Goal: Book appointment/travel/reservation

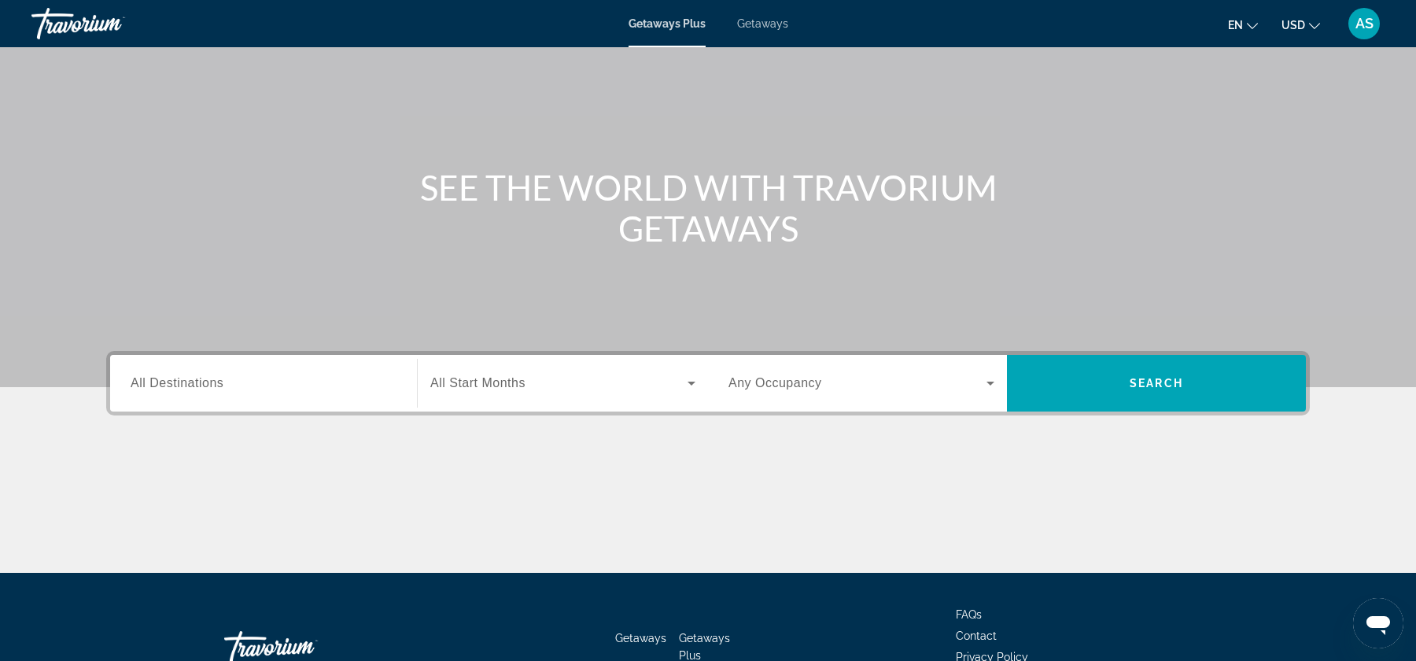
scroll to position [87, 0]
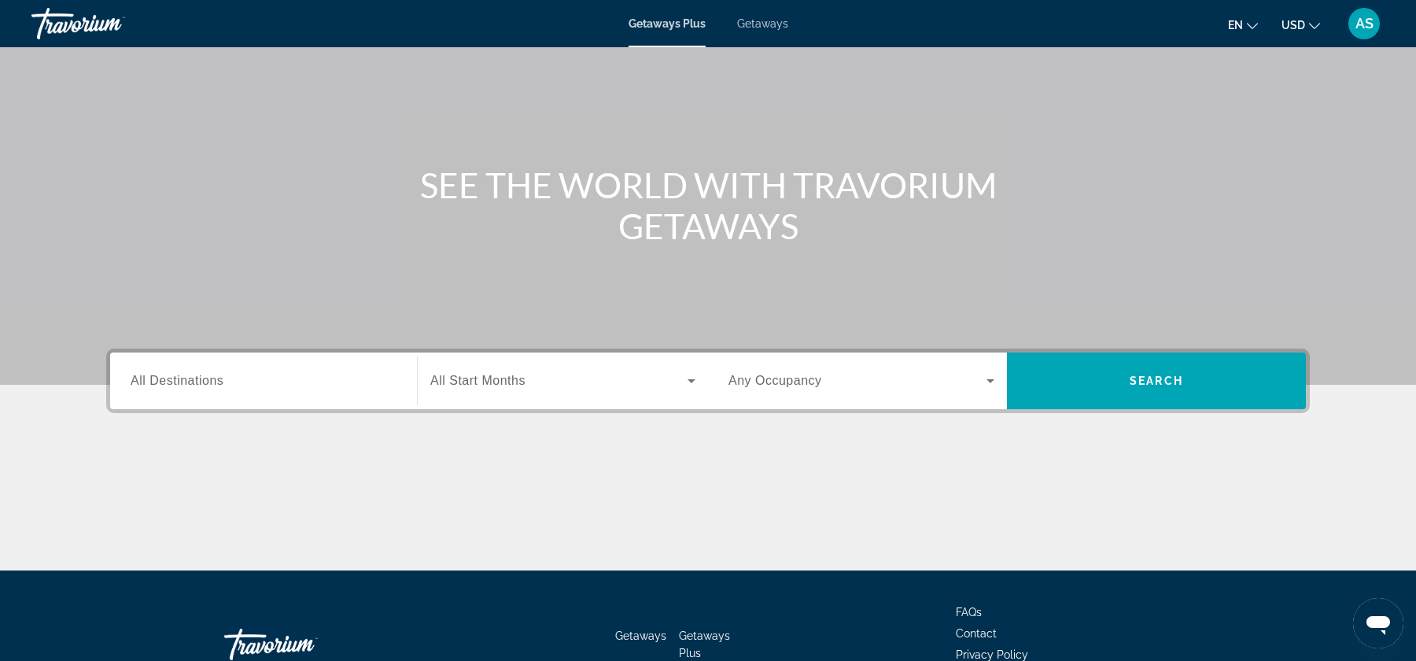
click at [289, 375] on input "Destination All Destinations" at bounding box center [264, 381] width 266 height 19
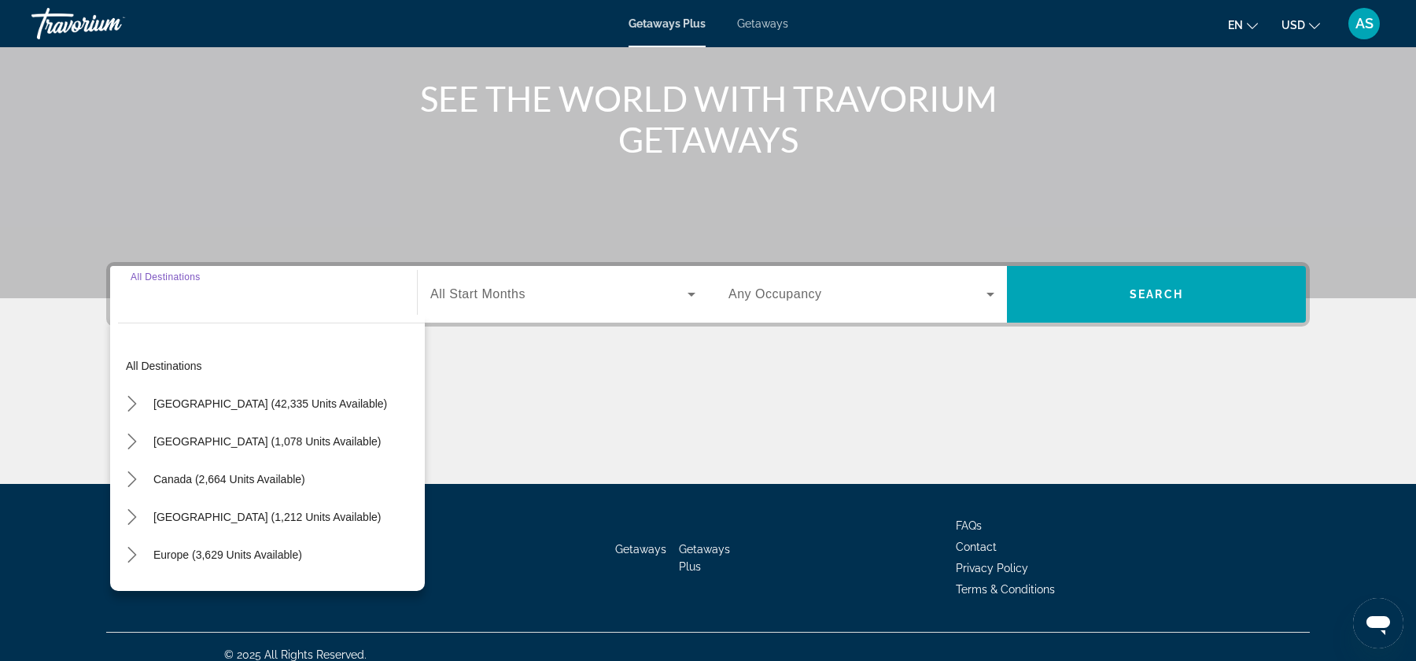
scroll to position [189, 0]
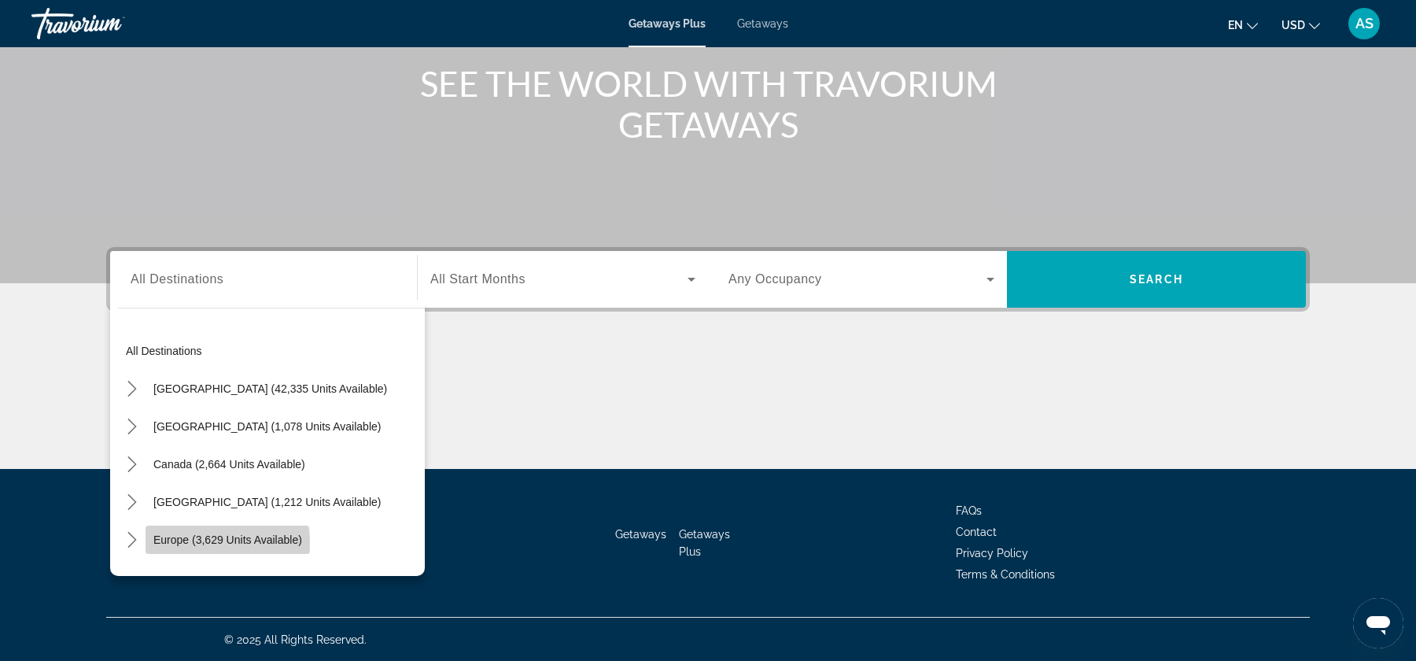
click at [224, 543] on span "Europe (3,629 units available)" at bounding box center [227, 539] width 149 height 13
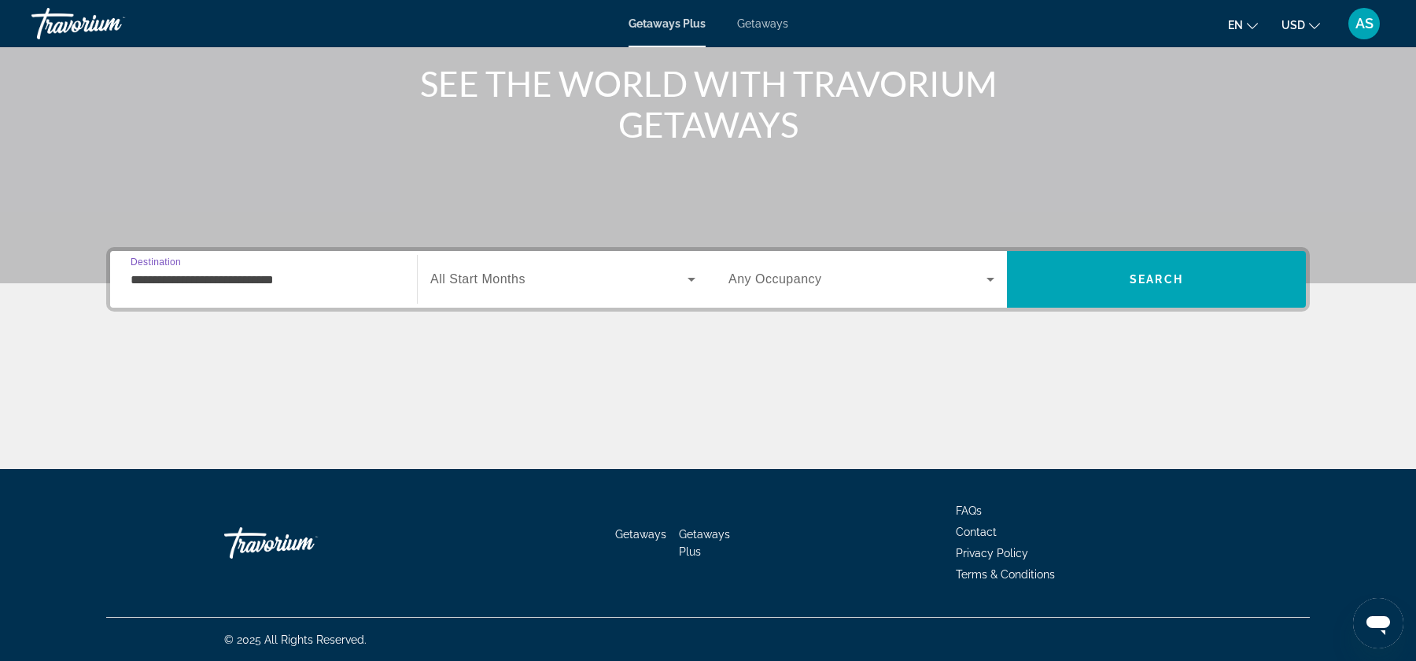
click at [209, 279] on input "**********" at bounding box center [264, 280] width 266 height 19
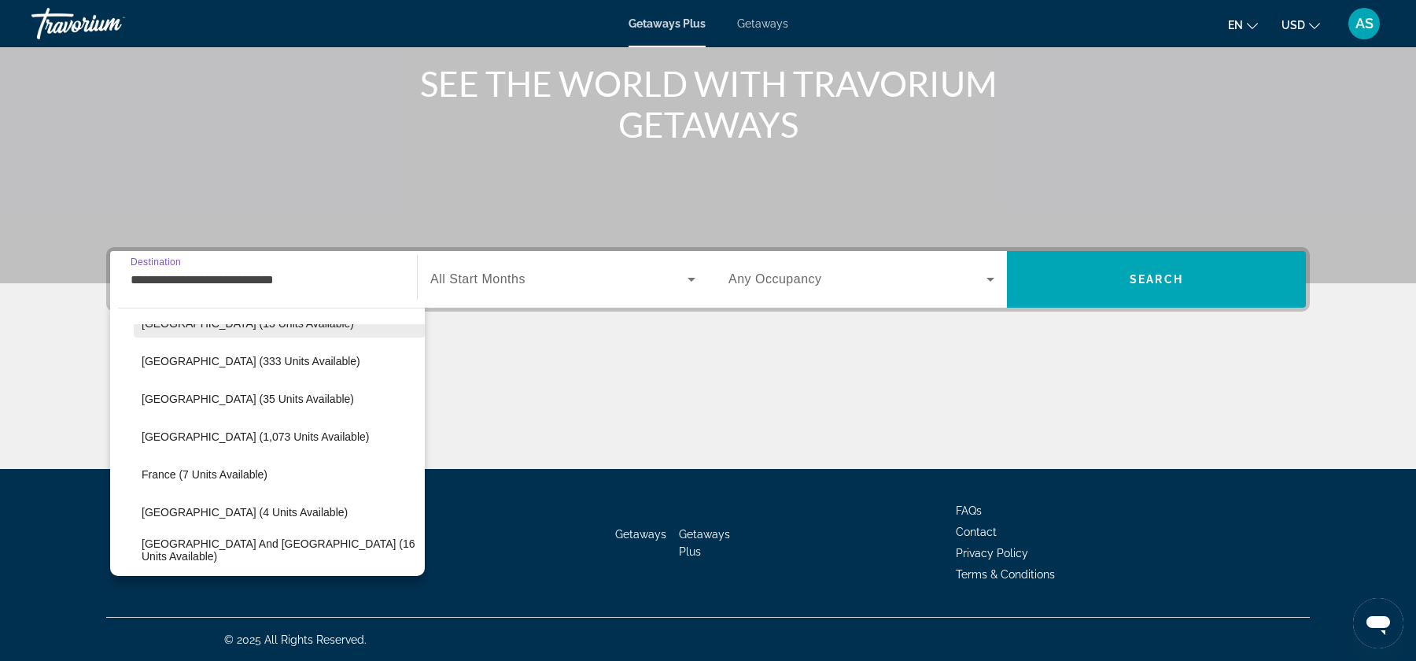
scroll to position [250, 0]
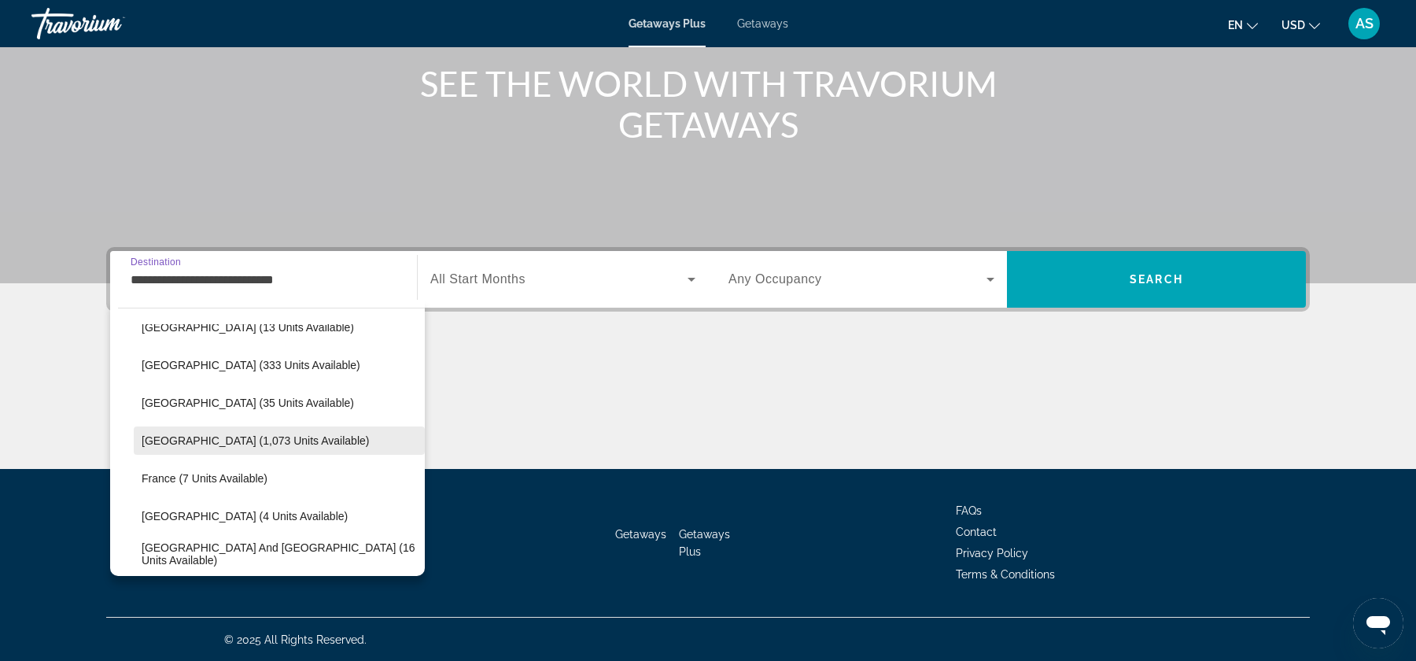
click at [236, 434] on span "[GEOGRAPHIC_DATA] (1,073 units available)" at bounding box center [255, 440] width 227 height 13
type input "**********"
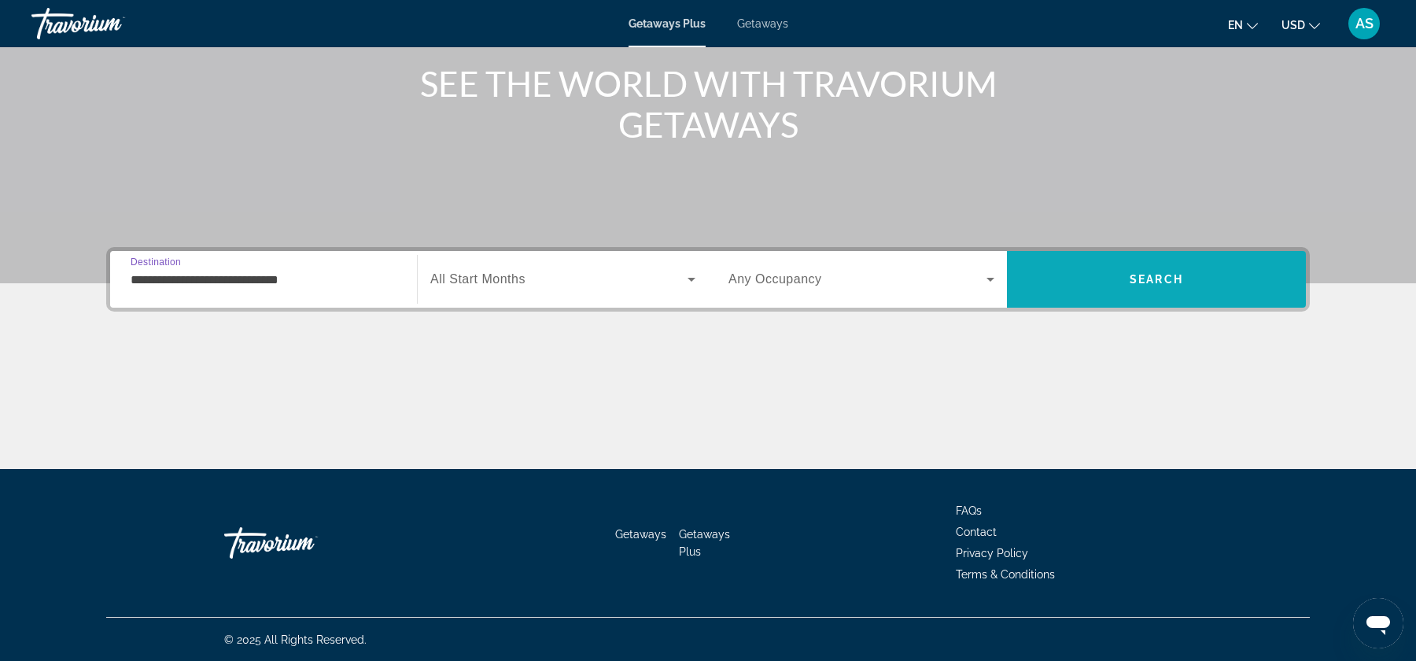
click at [1152, 273] on span "Search" at bounding box center [1155, 279] width 53 height 13
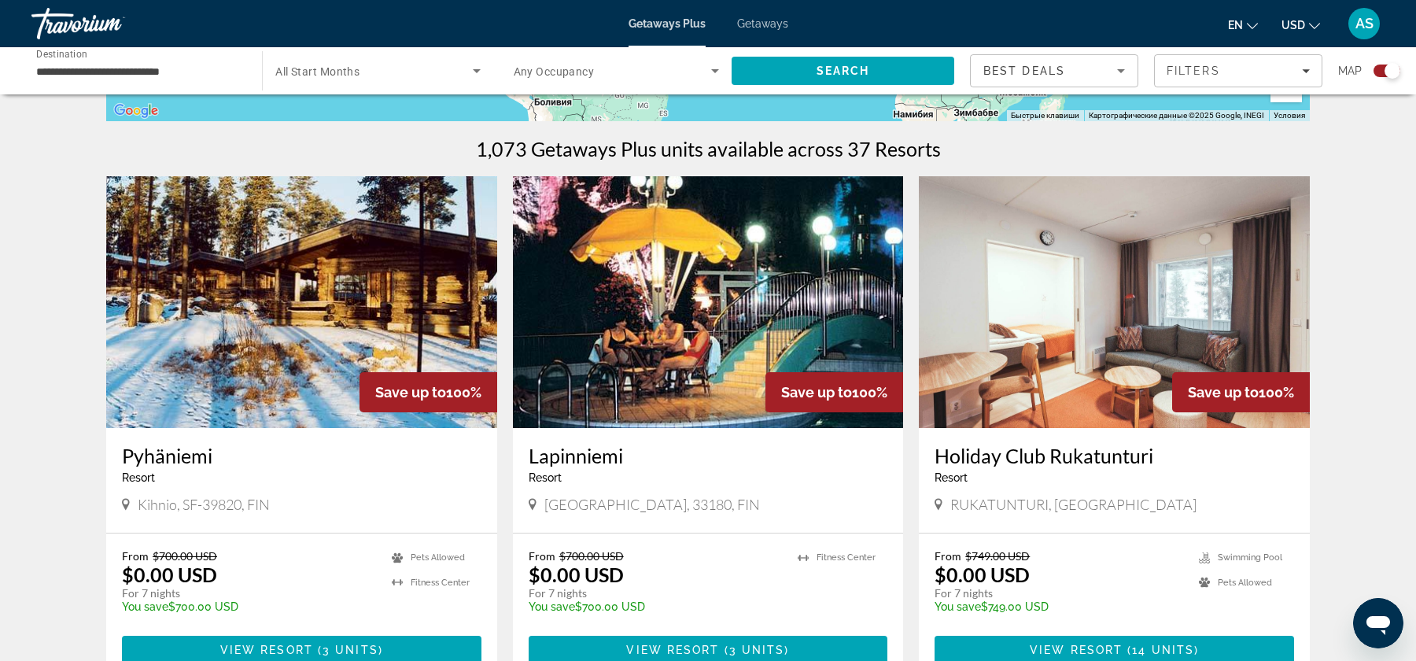
scroll to position [465, 0]
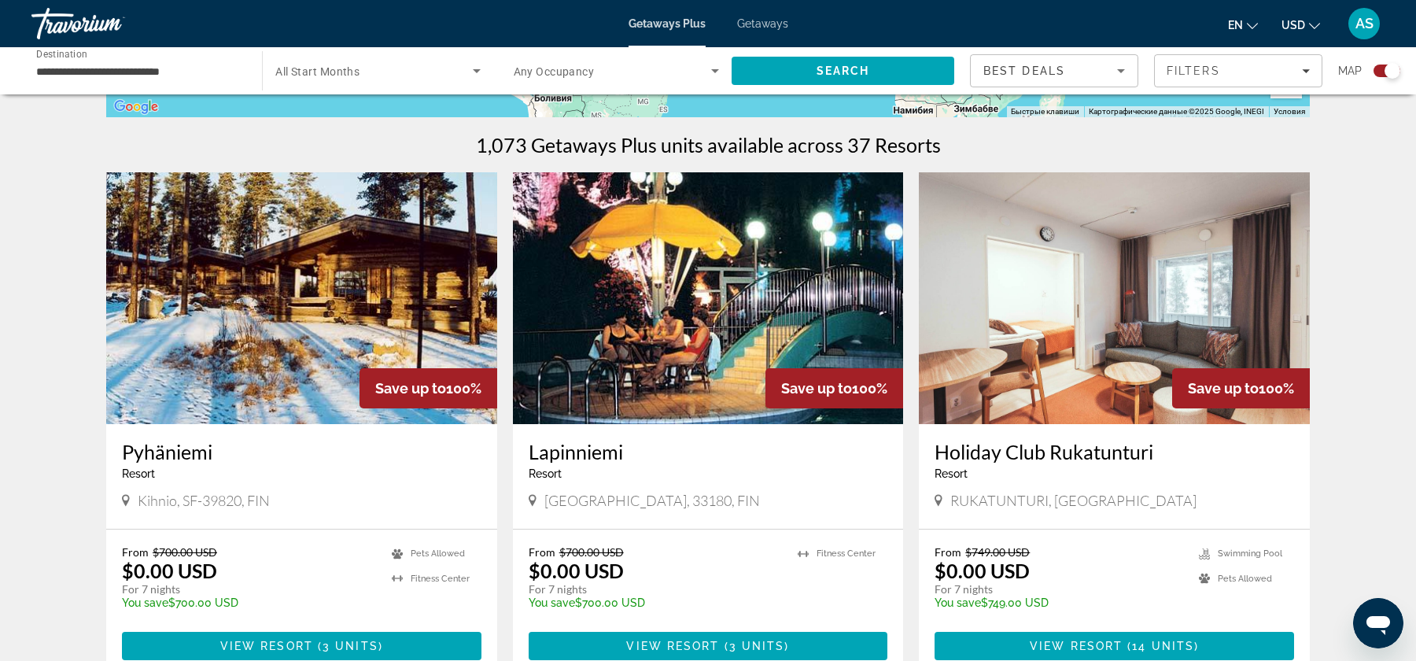
click at [298, 322] on img "Main content" at bounding box center [301, 298] width 391 height 252
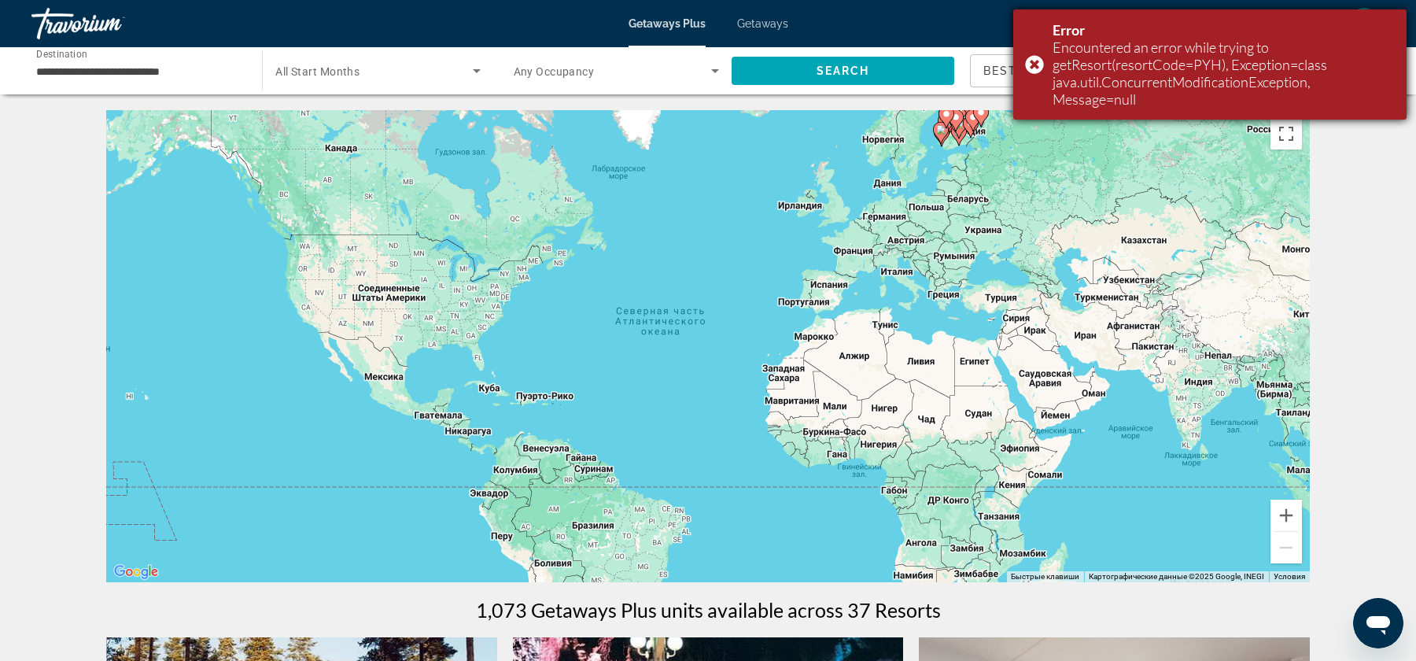
click at [1037, 65] on div "Error Encountered an error while trying to getResort(resortCode=PYH), Exception…" at bounding box center [1209, 64] width 393 height 110
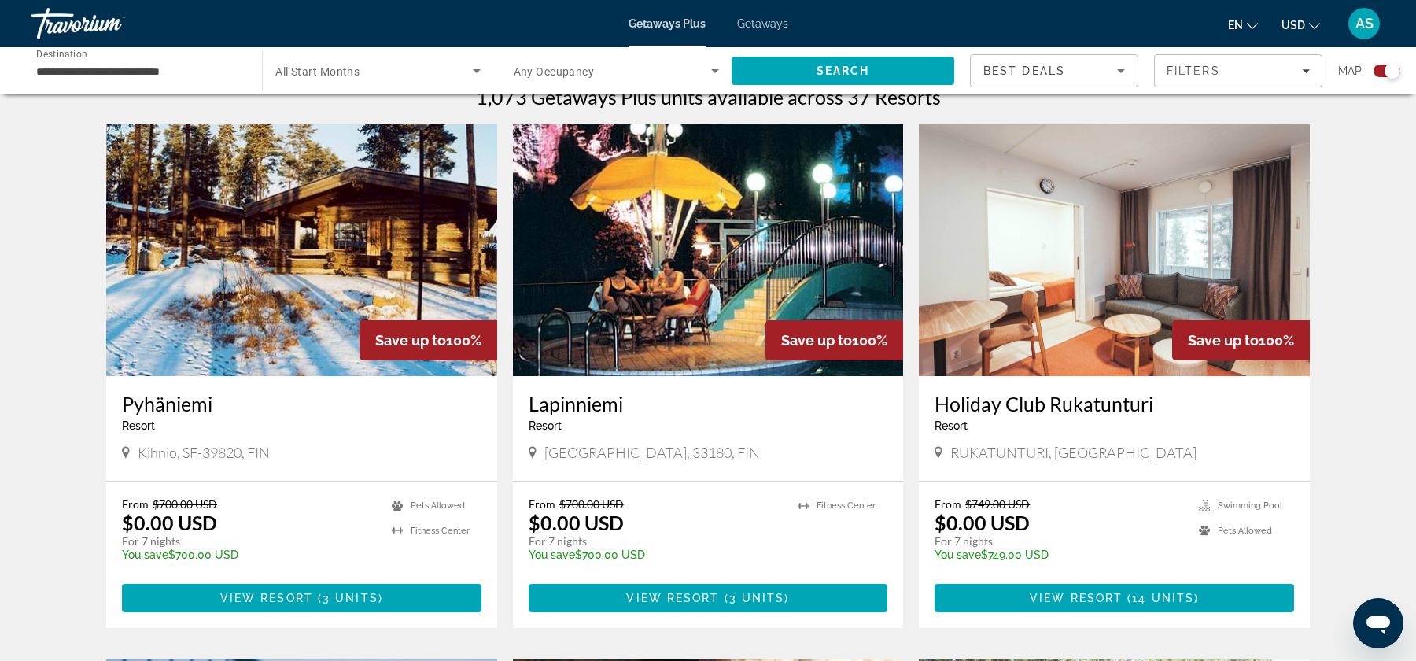
scroll to position [484, 0]
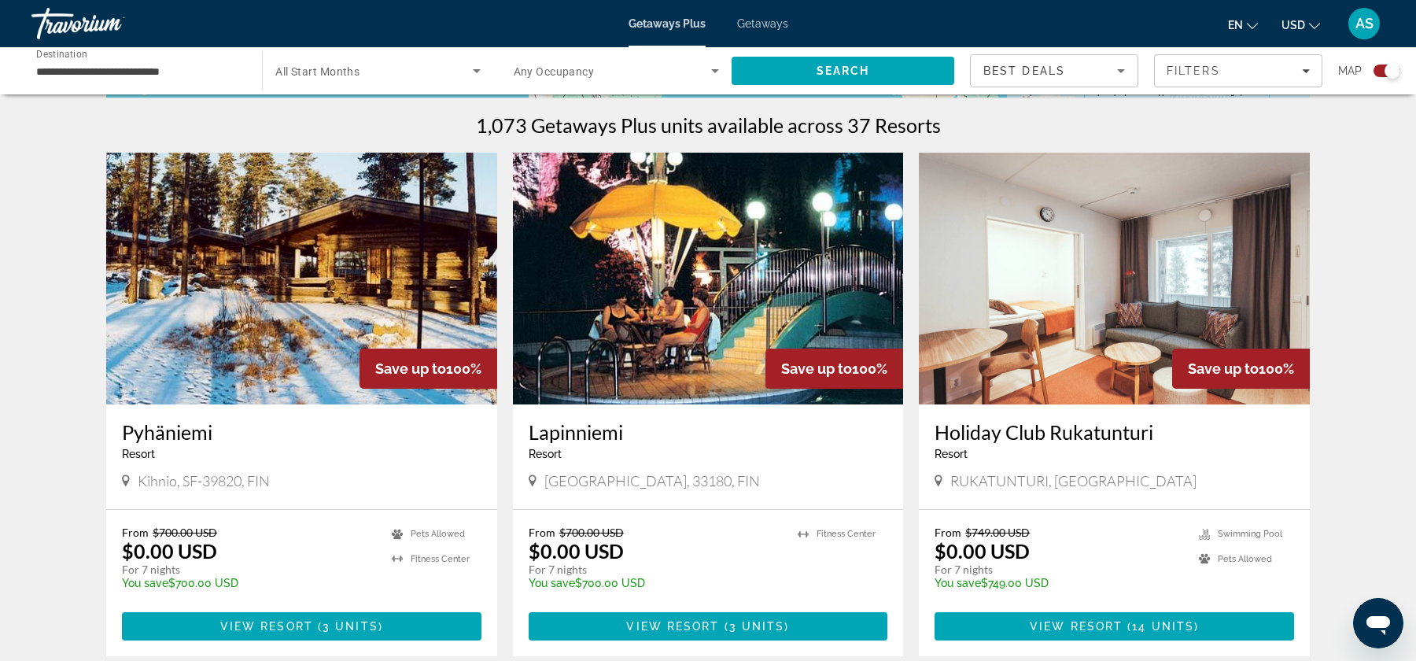
click at [289, 344] on img "Main content" at bounding box center [301, 279] width 391 height 252
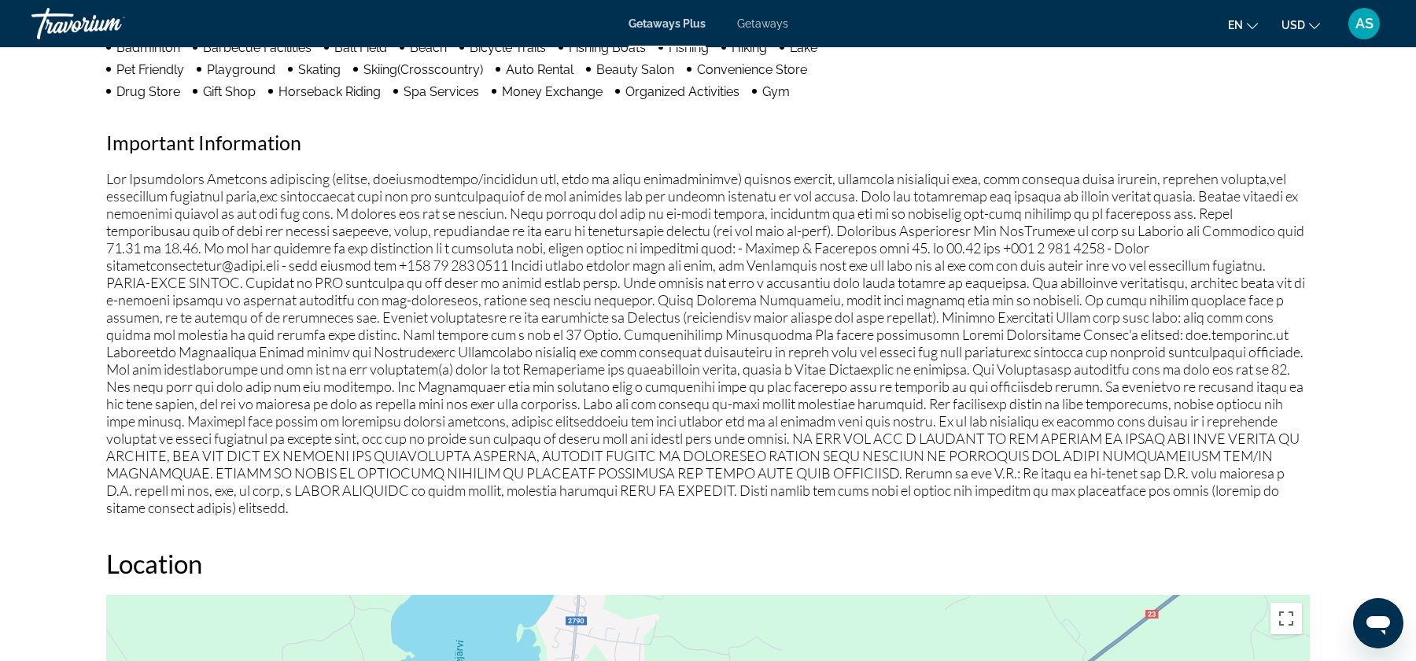
scroll to position [958, 0]
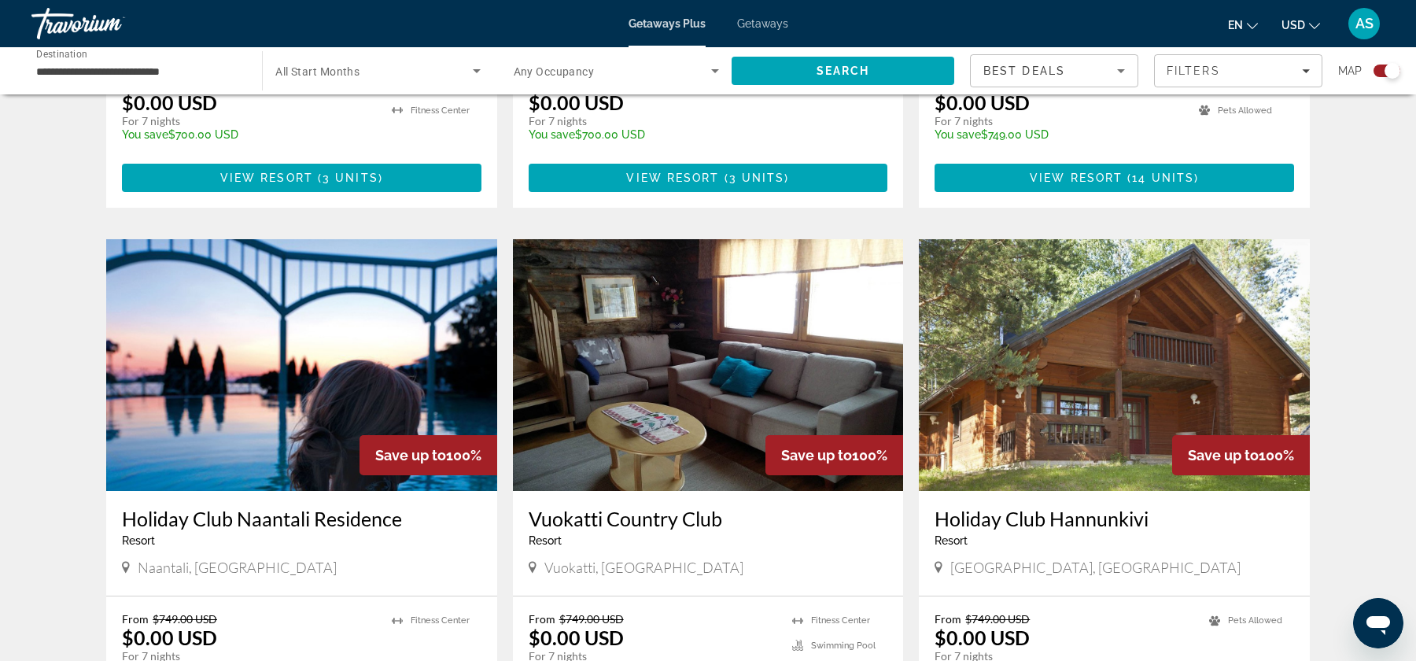
scroll to position [926, 0]
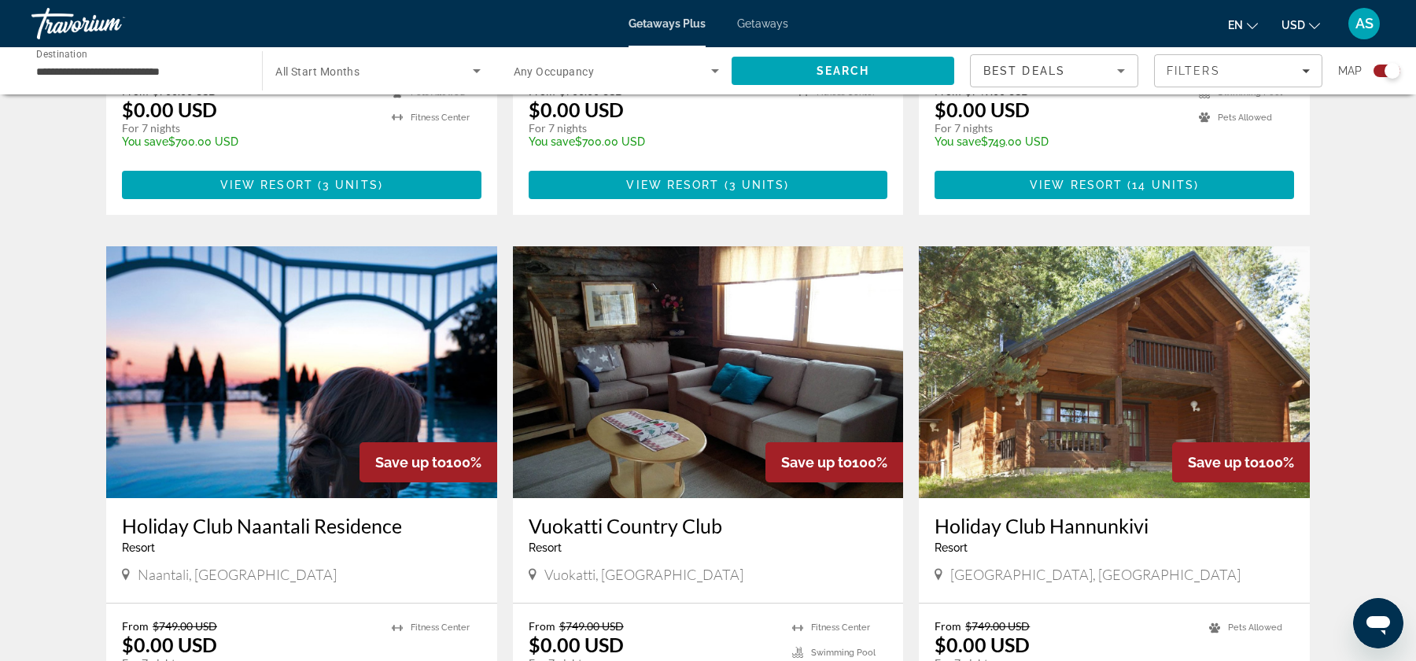
click at [1033, 446] on img "Main content" at bounding box center [1114, 372] width 391 height 252
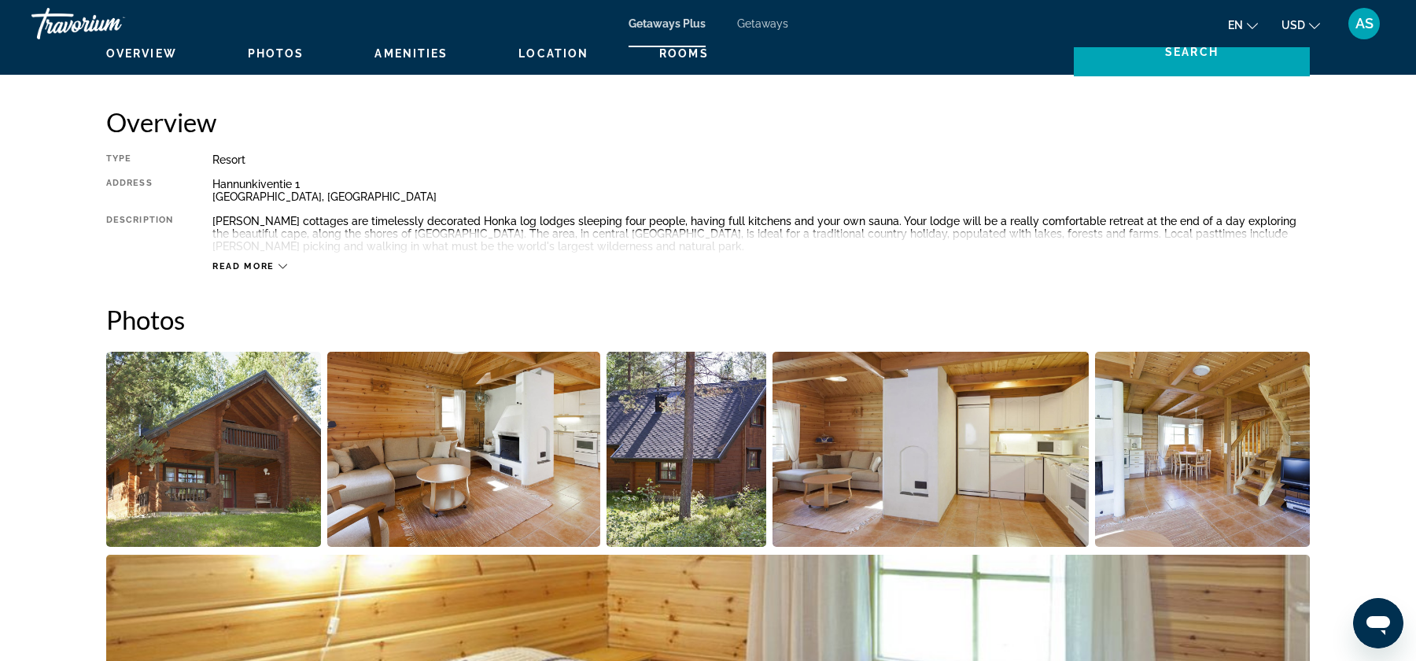
scroll to position [481, 0]
